Goal: Check status: Check status

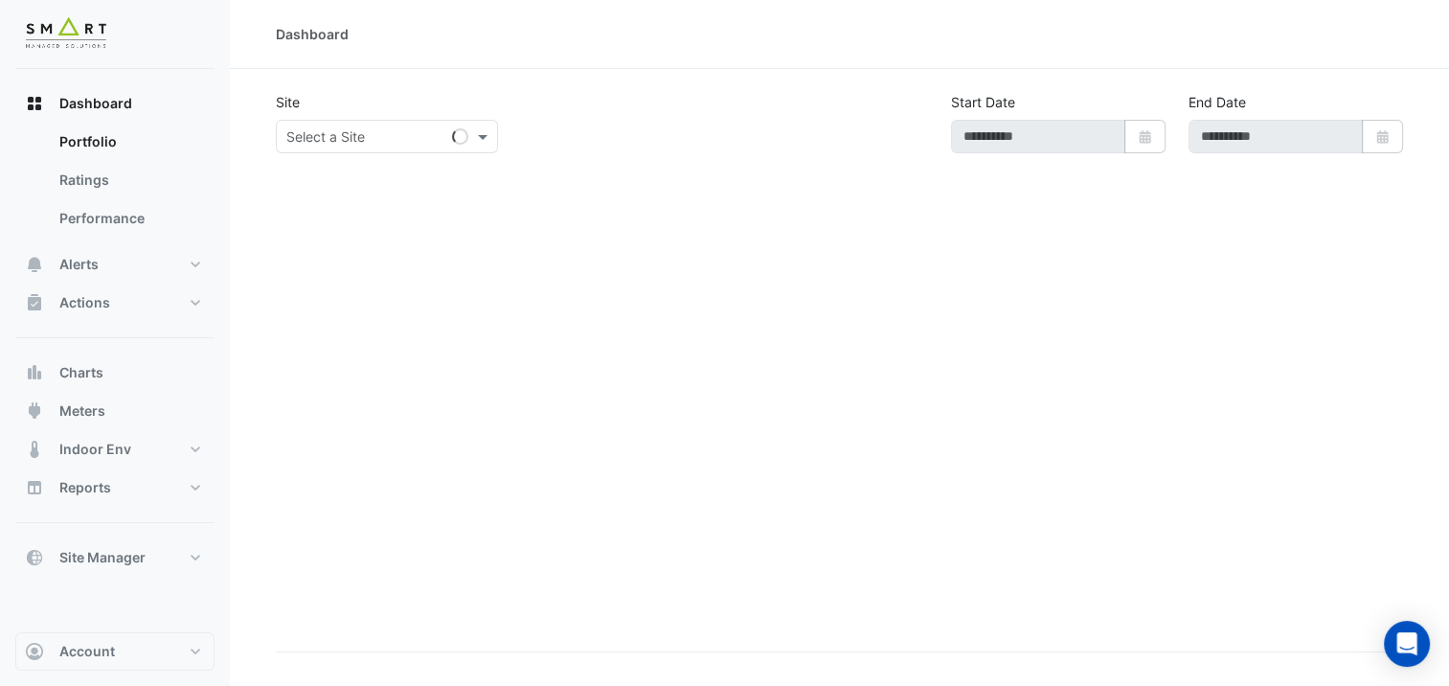
type input "**********"
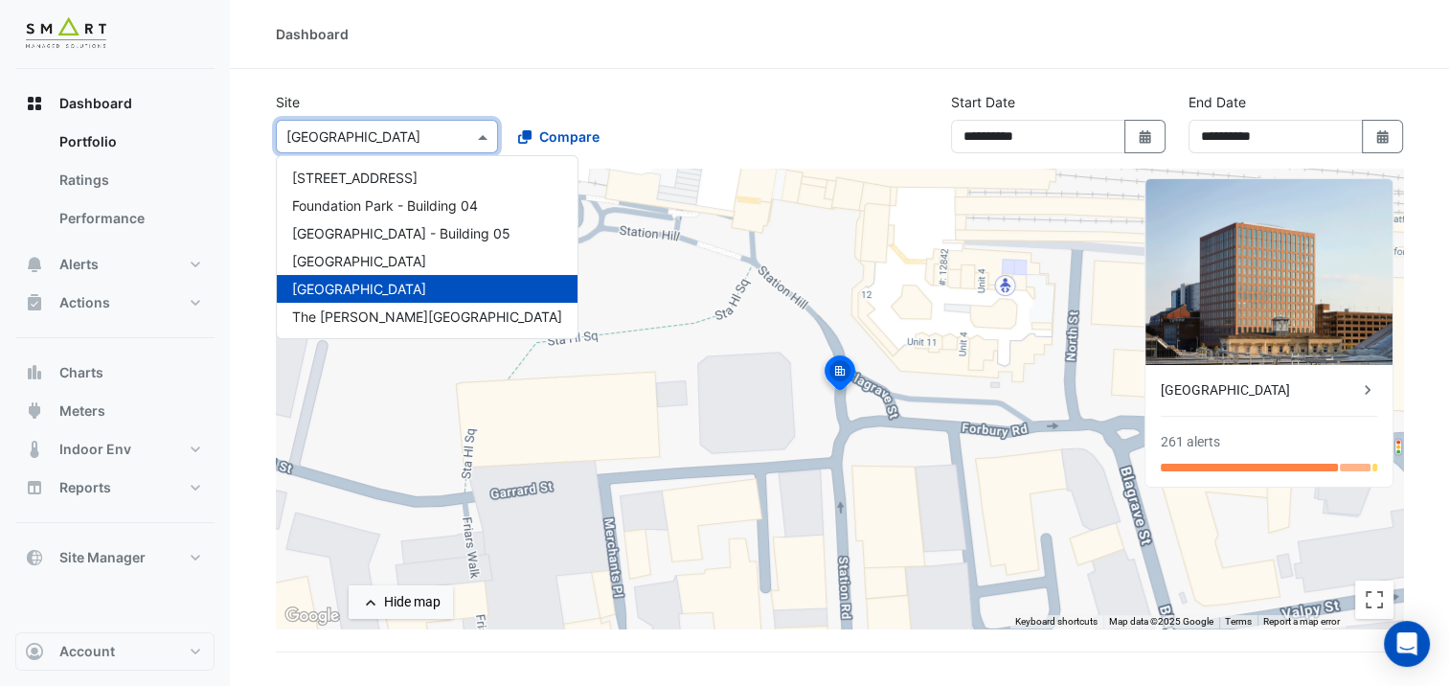
click at [473, 139] on span at bounding box center [485, 136] width 24 height 20
click at [341, 171] on span "[STREET_ADDRESS]" at bounding box center [354, 177] width 125 height 16
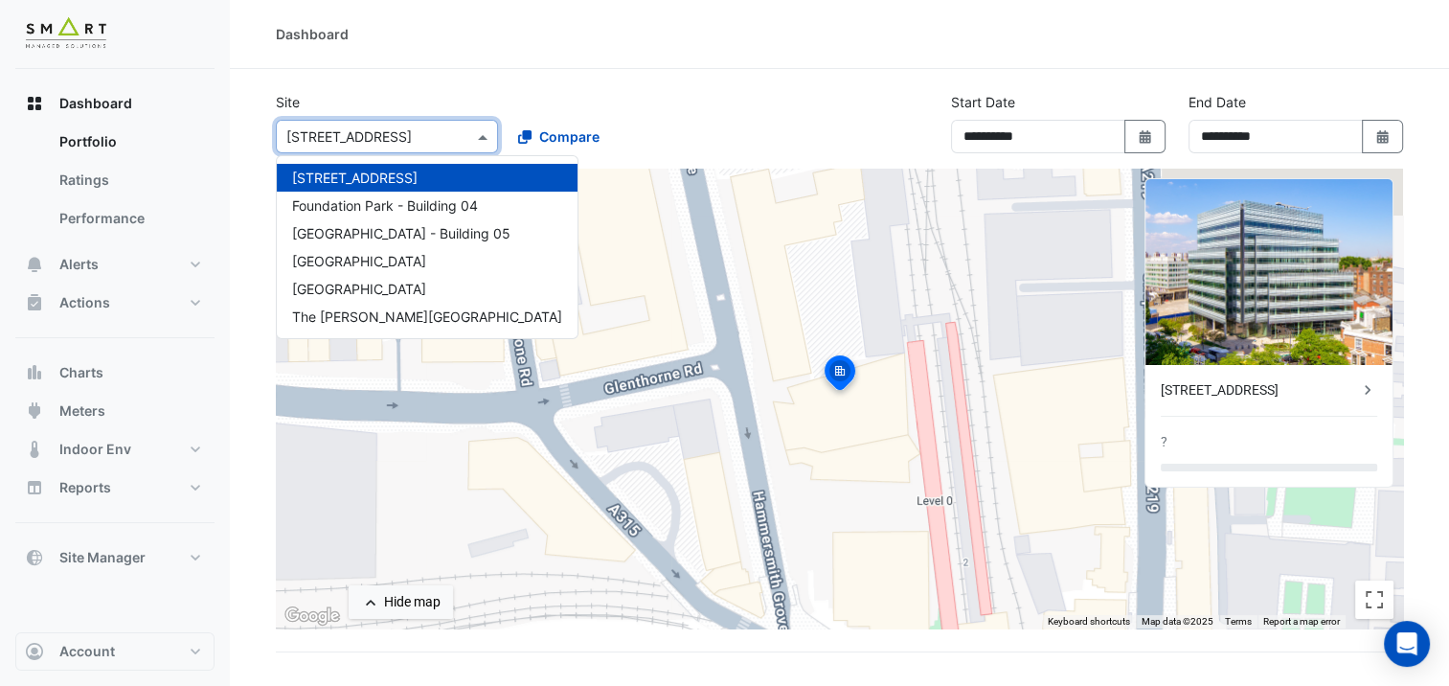
click at [433, 142] on input "text" at bounding box center [367, 137] width 163 height 20
click at [392, 253] on span "[GEOGRAPHIC_DATA]" at bounding box center [359, 261] width 134 height 16
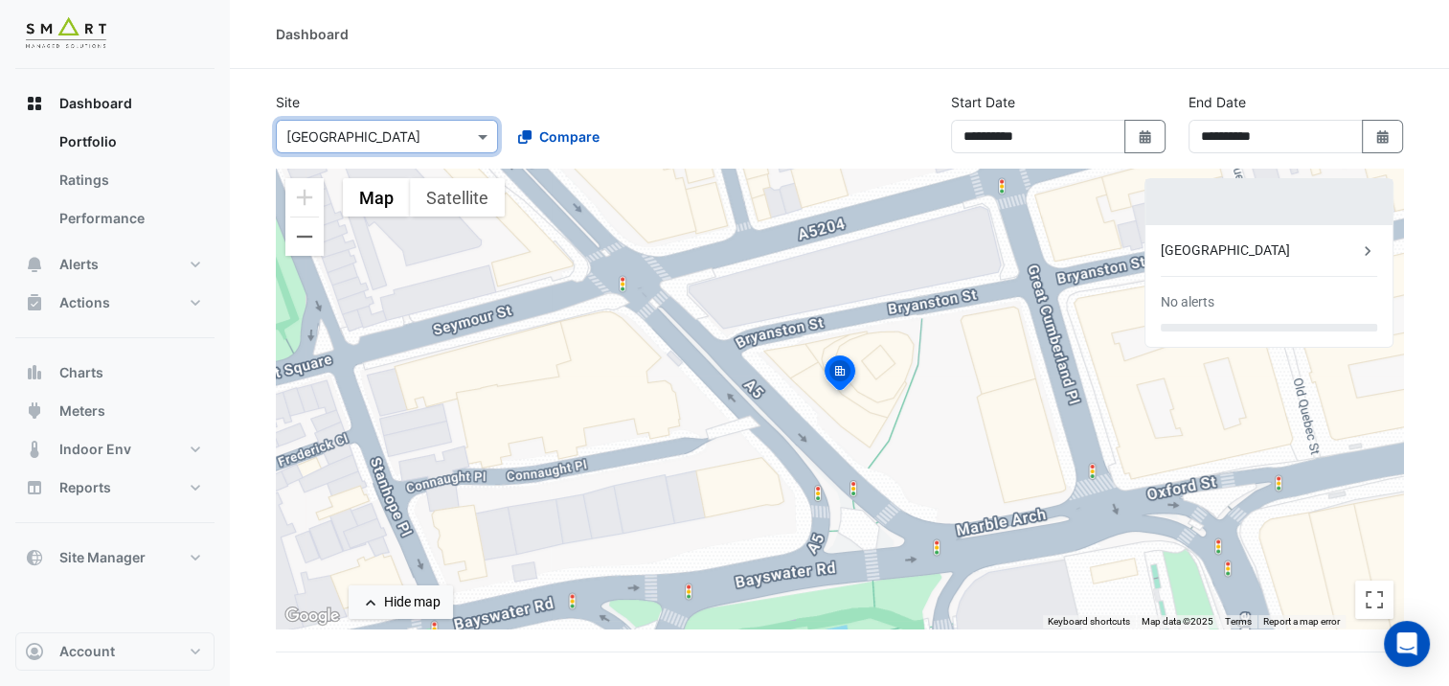
click at [635, 67] on div "Dashboard" at bounding box center [839, 34] width 1219 height 69
